Goal: Task Accomplishment & Management: Complete application form

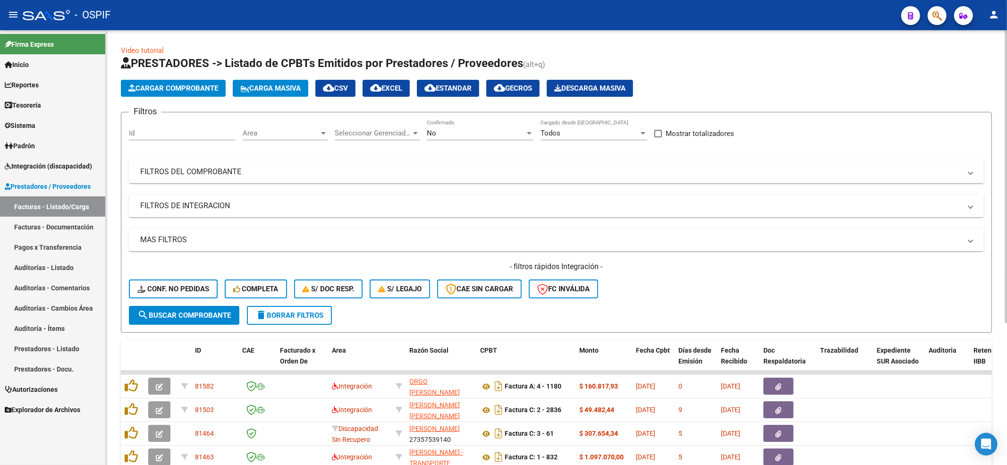
click at [152, 295] on button "Conf. no pedidas" at bounding box center [173, 288] width 89 height 19
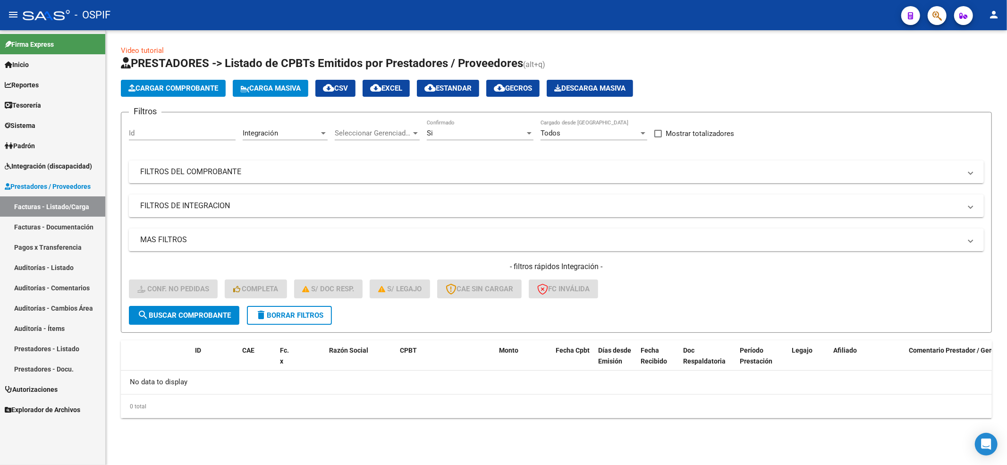
click at [290, 298] on div "- filtros rápidos Integración - Conf. no pedidas Completa S/ Doc Resp. S/ legaj…" at bounding box center [556, 284] width 855 height 44
click at [288, 302] on div "- filtros rápidos Integración - Conf. no pedidas Completa S/ Doc Resp. S/ legaj…" at bounding box center [556, 284] width 855 height 44
click at [288, 308] on button "delete Borrar Filtros" at bounding box center [289, 315] width 85 height 19
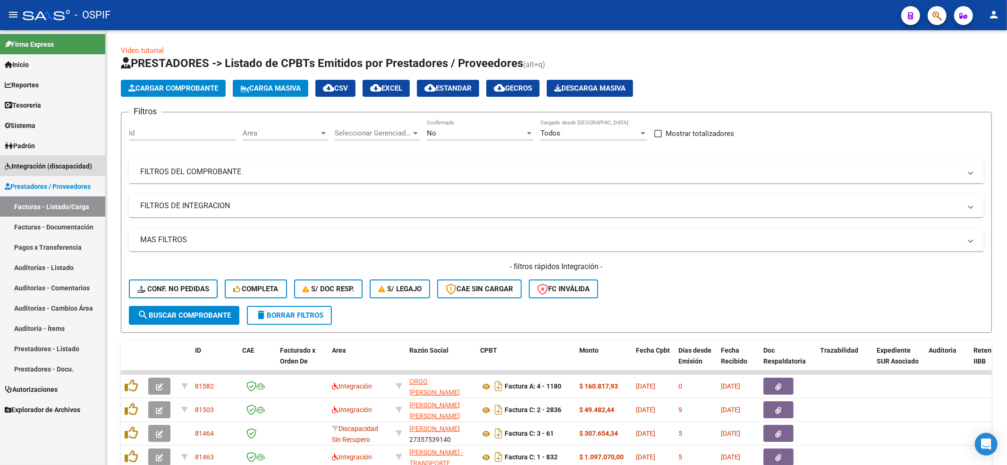
click at [58, 163] on span "Integración (discapacidad)" at bounding box center [48, 166] width 87 height 10
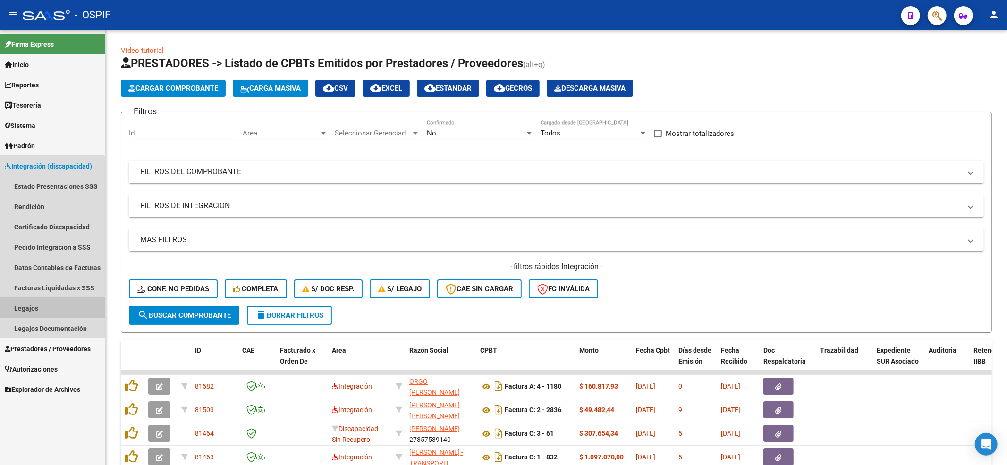
click at [34, 303] on link "Legajos" at bounding box center [52, 308] width 105 height 20
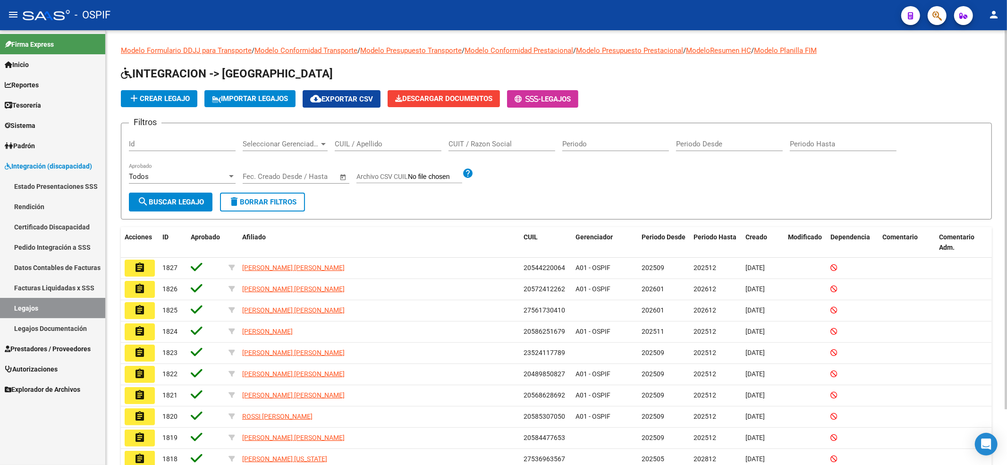
click at [375, 148] on div "CUIL / Apellido" at bounding box center [388, 141] width 107 height 20
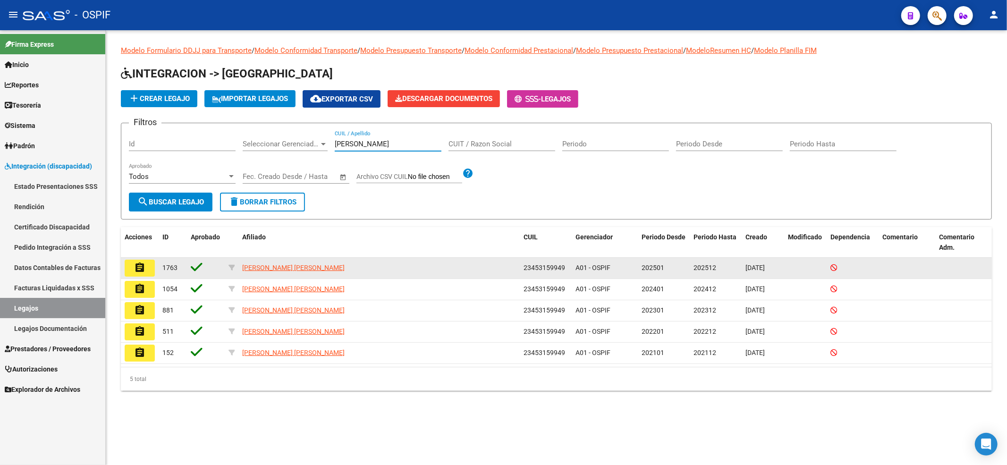
type input "[PERSON_NAME]"
click at [147, 267] on button "assignment" at bounding box center [140, 268] width 30 height 17
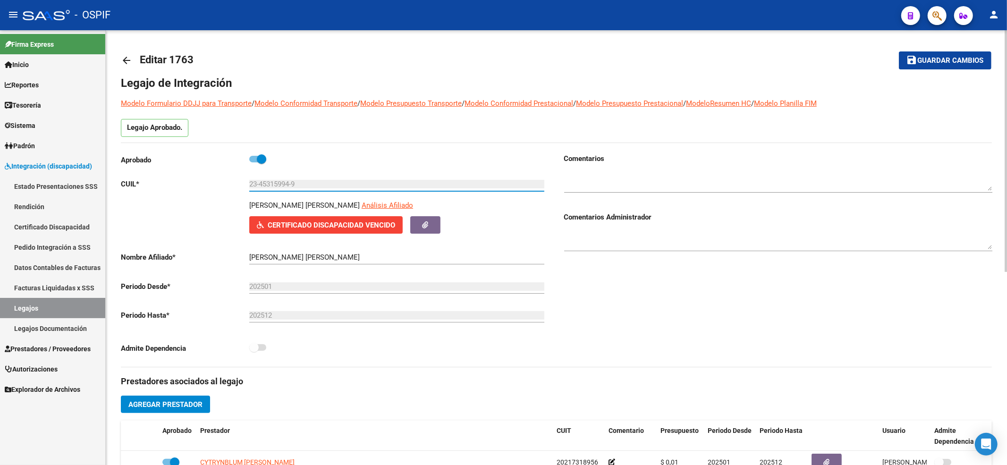
drag, startPoint x: 304, startPoint y: 184, endPoint x: 225, endPoint y: 180, distance: 79.4
click at [225, 180] on app-form-text-field "CUIL * 23-45315994-9 Ingresar CUIL" at bounding box center [332, 184] width 423 height 8
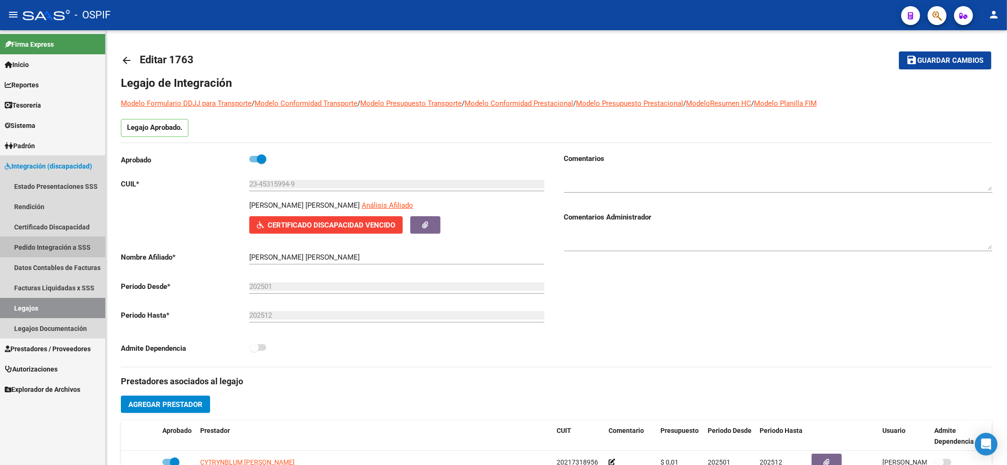
click at [47, 237] on link "Pedido Integración a SSS" at bounding box center [52, 247] width 105 height 20
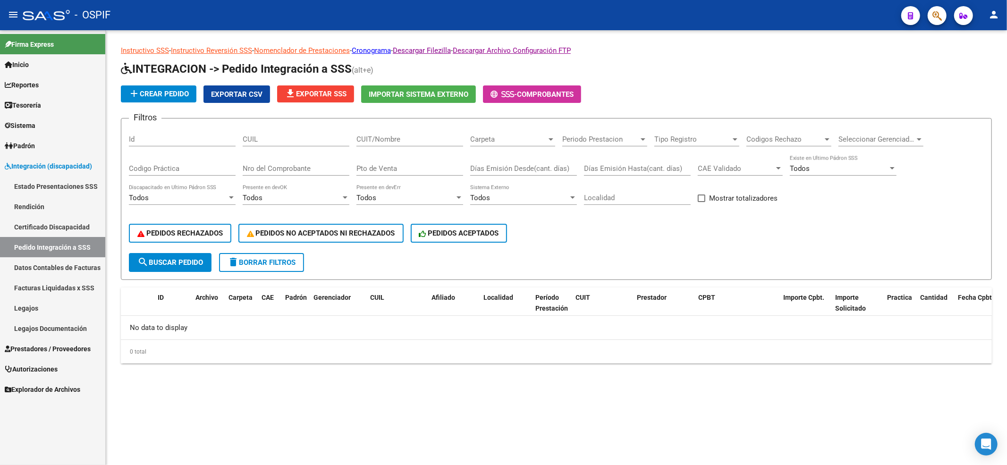
click at [47, 220] on link "Certificado Discapacidad" at bounding box center [52, 227] width 105 height 20
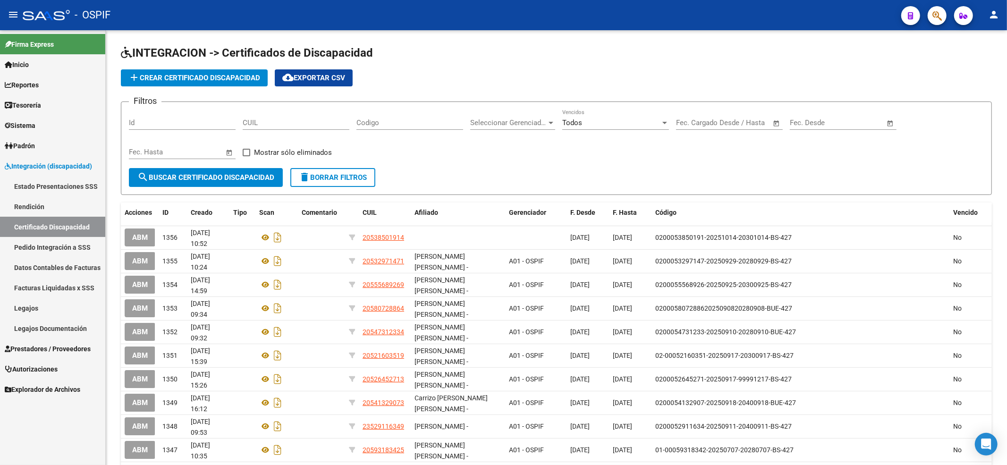
click at [323, 124] on input "CUIL" at bounding box center [296, 122] width 107 height 8
paste input "23-45315994-9"
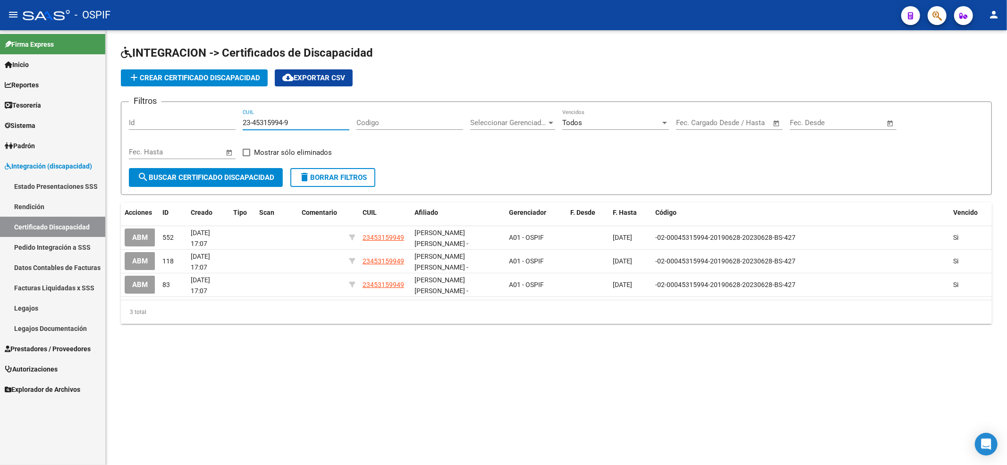
type input "23-45315994-9"
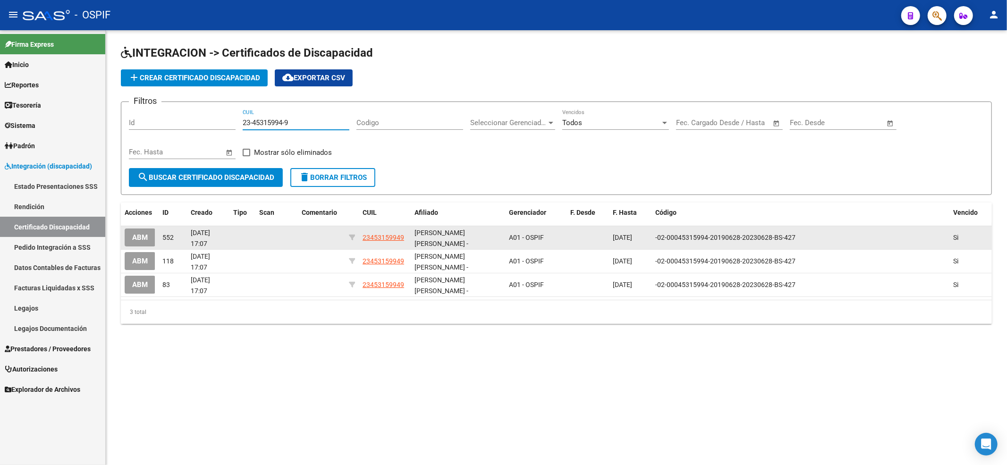
click at [132, 235] on span "ABM" at bounding box center [140, 238] width 16 height 8
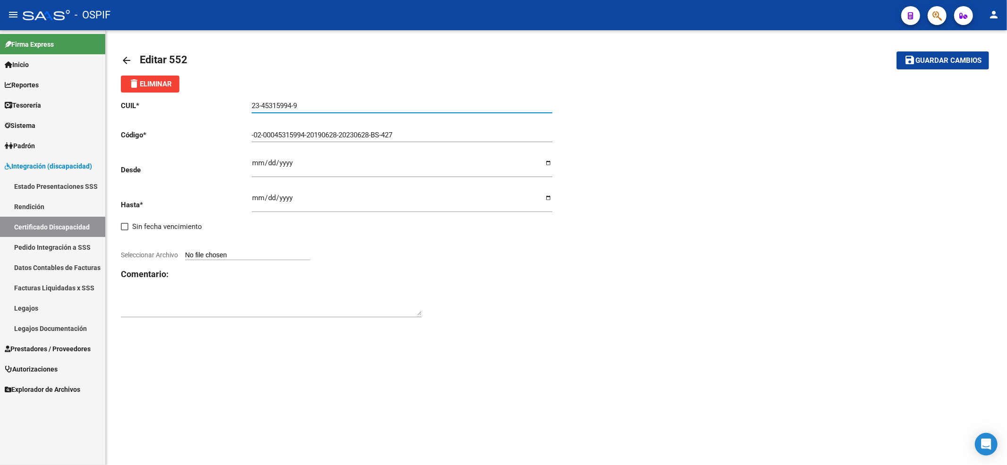
drag, startPoint x: 389, startPoint y: 110, endPoint x: 429, endPoint y: 135, distance: 46.9
click at [388, 110] on input "23-45315994-9" at bounding box center [402, 106] width 301 height 8
drag, startPoint x: 439, startPoint y: 143, endPoint x: 422, endPoint y: 144, distance: 17.5
click at [422, 144] on div "-02-00045315994-20190628-20230628-BS-427 Ingresar el Codigo" at bounding box center [402, 136] width 301 height 29
drag, startPoint x: 420, startPoint y: 136, endPoint x: 0, endPoint y: 123, distance: 419.9
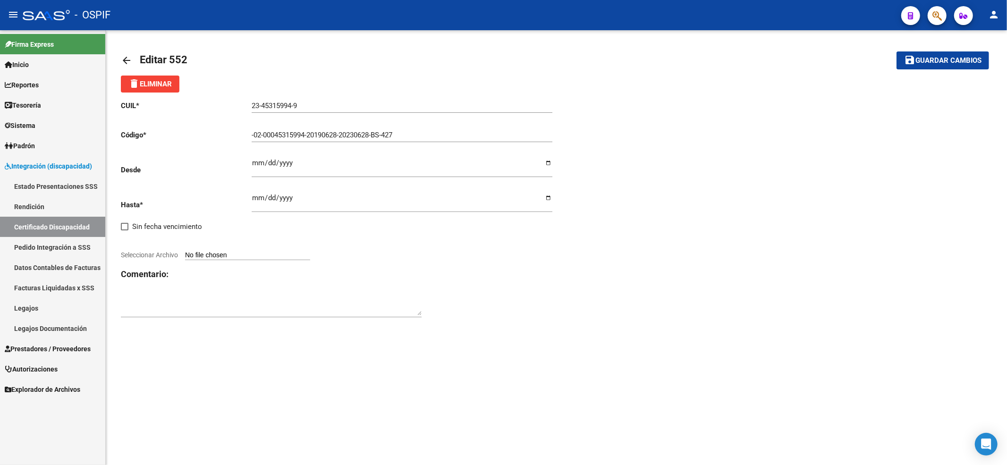
click at [0, 133] on mat-sidenav-container "Firma Express Inicio Calendario SSS Instructivos Contacto OS Reportes Egresos D…" at bounding box center [503, 247] width 1007 height 435
paste input "ARG-02-00045315994-20230816-20280816-BS AS-427"
type input "ARG-02-00045315994-20230816-20280816-BS AS-427"
click at [232, 256] on input "Seleccionar Archivo" at bounding box center [247, 255] width 125 height 9
type input "C:\fakepath\WhatsApp Image [DATE] 17.41.30.jpeg"
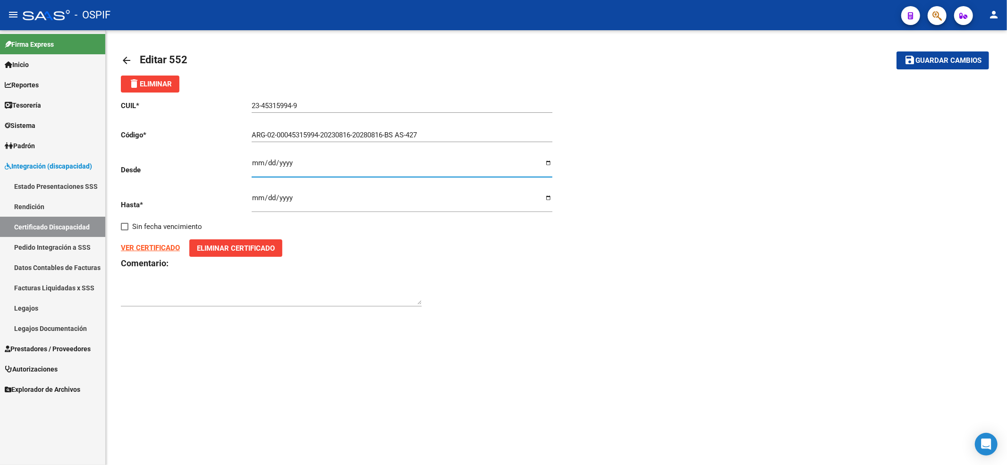
click at [253, 165] on input "Ingresar fec. Desde" at bounding box center [402, 166] width 301 height 15
type input "[DATE]"
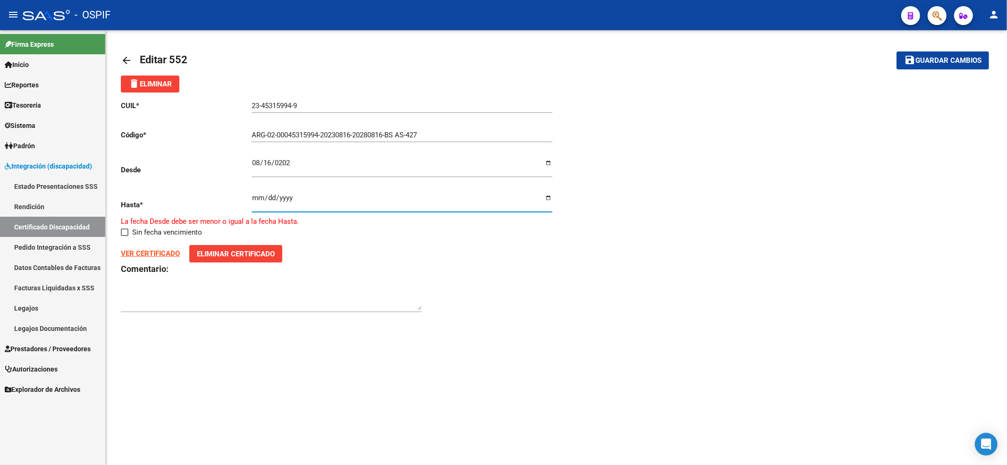
type input "[DATE]"
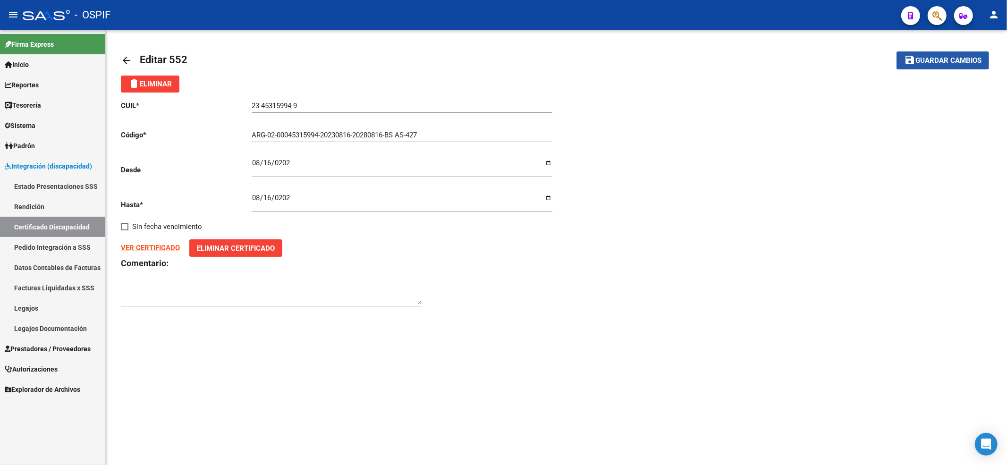
click at [965, 57] on span "Guardar cambios" at bounding box center [948, 61] width 66 height 8
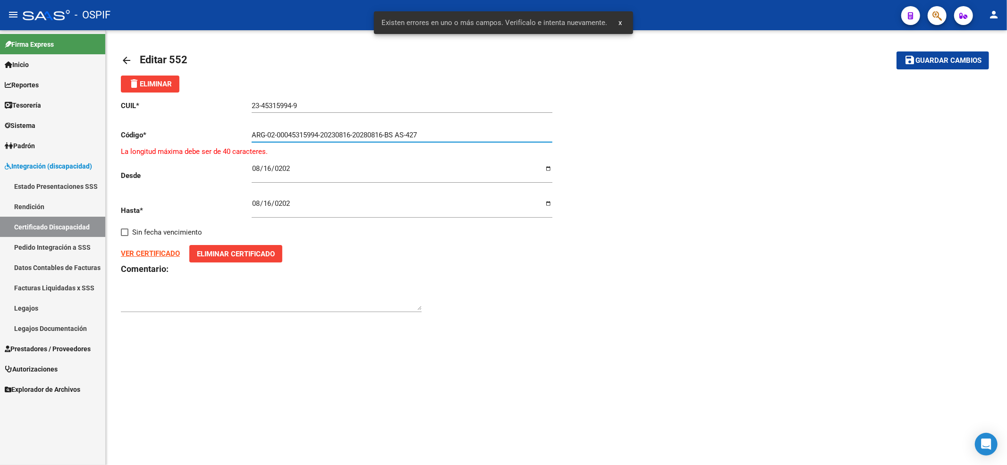
click at [379, 134] on input "ARG-02-00045315994-20230816-20280816-BS AS-427" at bounding box center [402, 135] width 301 height 8
drag, startPoint x: 268, startPoint y: 133, endPoint x: 71, endPoint y: 169, distance: 200.7
click at [71, 169] on mat-sidenav-container "Firma Express Inicio Calendario SSS Instructivos Contacto OS Reportes Egresos D…" at bounding box center [503, 247] width 1007 height 435
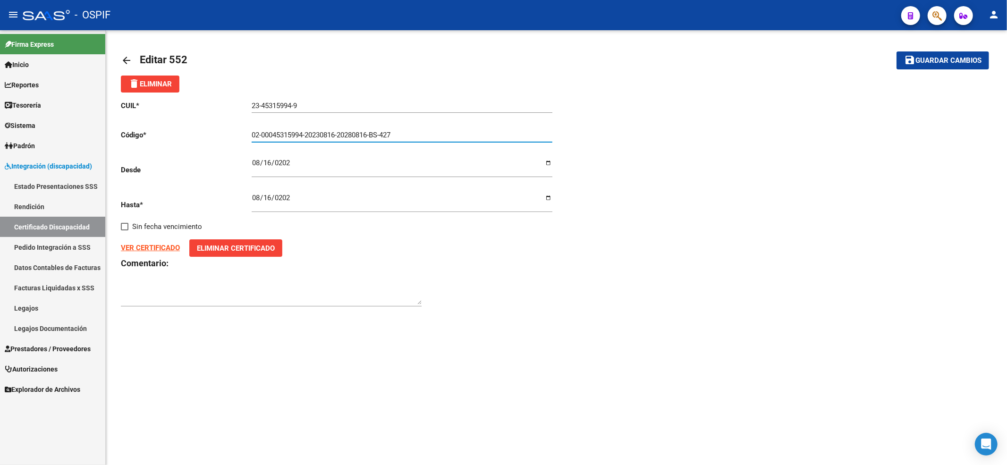
click at [897, 51] on button "save Guardar cambios" at bounding box center [943, 59] width 93 height 17
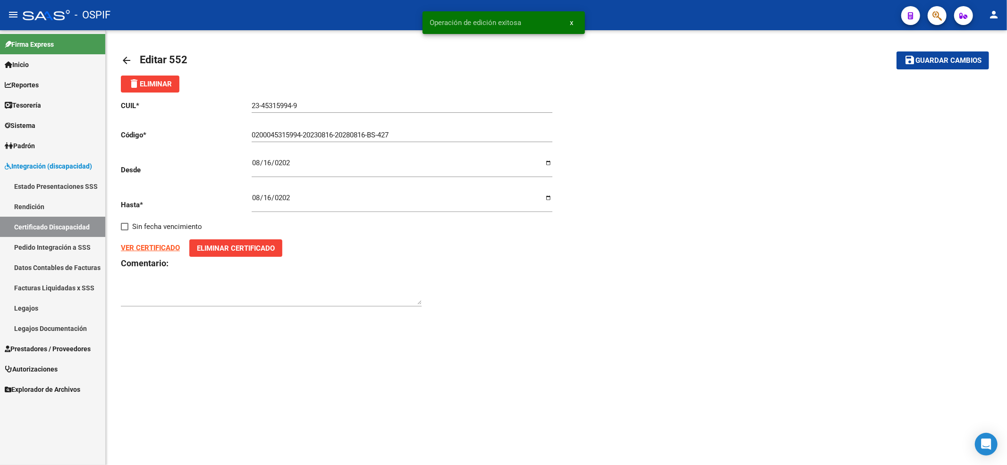
drag, startPoint x: 945, startPoint y: 74, endPoint x: 936, endPoint y: 48, distance: 27.9
click at [943, 69] on mat-toolbar-row "save Guardar cambios" at bounding box center [899, 60] width 180 height 30
click at [936, 48] on mat-toolbar-row "save Guardar cambios" at bounding box center [899, 60] width 180 height 30
click at [931, 57] on span "Guardar cambios" at bounding box center [948, 61] width 66 height 8
type input "020004531599420230816-20280816-BS-427"
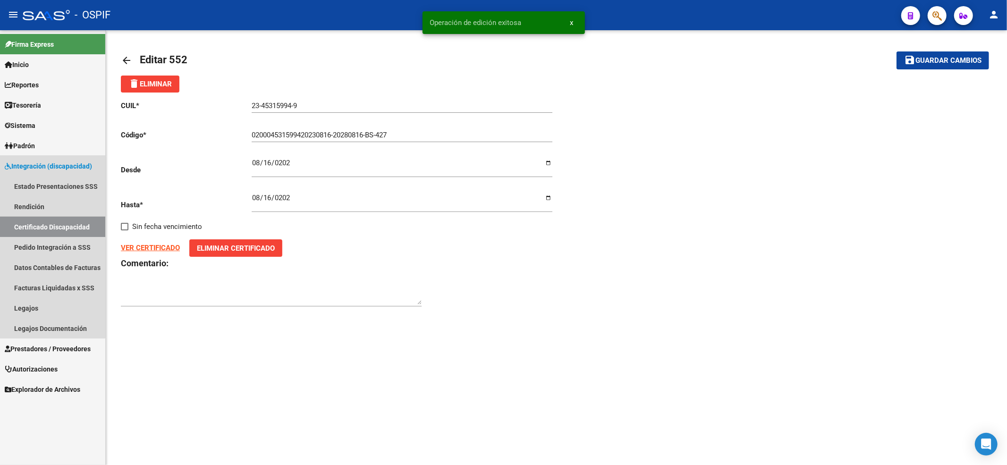
click at [45, 220] on link "Certificado Discapacidad" at bounding box center [52, 227] width 105 height 20
